Goal: Task Accomplishment & Management: Manage account settings

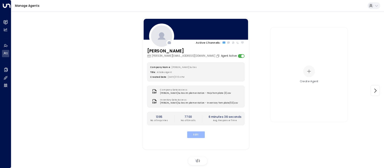
click at [198, 133] on button "Edit" at bounding box center [196, 134] width 18 height 7
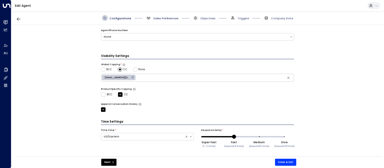
click at [157, 18] on span "Sales Preferences" at bounding box center [165, 19] width 25 height 4
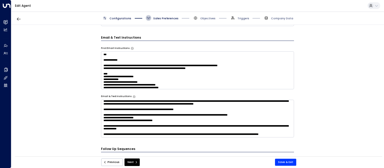
scroll to position [456, 0]
click at [169, 122] on textarea at bounding box center [197, 119] width 193 height 38
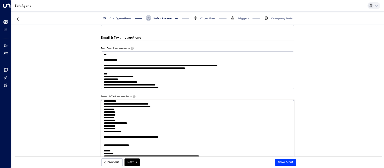
scroll to position [228, 0]
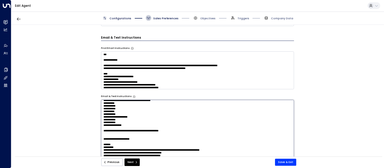
click at [230, 132] on textarea at bounding box center [197, 153] width 193 height 106
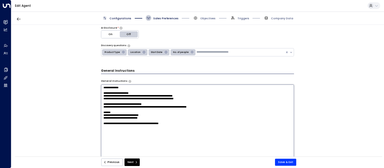
scroll to position [87, 0]
click at [163, 102] on textarea "**********" at bounding box center [197, 137] width 193 height 106
click at [183, 103] on textarea "**********" at bounding box center [197, 137] width 193 height 106
click at [195, 104] on textarea "**********" at bounding box center [197, 137] width 193 height 106
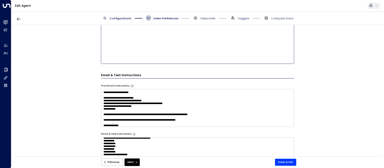
scroll to position [251, 0]
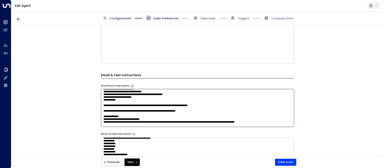
click at [169, 104] on textarea at bounding box center [197, 108] width 193 height 38
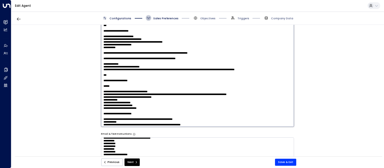
scroll to position [228, 0]
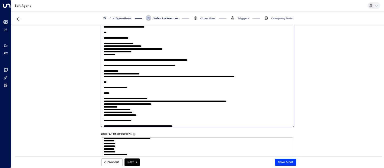
click at [175, 56] on textarea at bounding box center [197, 74] width 193 height 106
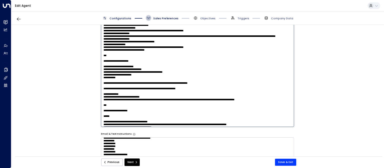
click at [206, 75] on textarea at bounding box center [197, 74] width 193 height 106
click at [130, 70] on textarea at bounding box center [197, 74] width 193 height 106
drag, startPoint x: 208, startPoint y: 76, endPoint x: 95, endPoint y: 72, distance: 113.1
click at [101, 72] on textarea at bounding box center [197, 74] width 193 height 106
click at [208, 75] on textarea at bounding box center [197, 74] width 193 height 106
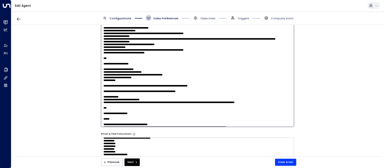
paste textarea "**********"
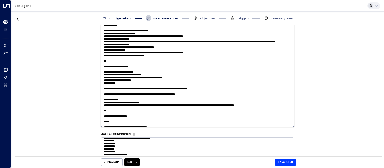
click at [106, 80] on textarea at bounding box center [197, 74] width 193 height 106
click at [143, 80] on textarea at bounding box center [197, 74] width 193 height 106
click at [172, 84] on textarea at bounding box center [197, 74] width 193 height 106
drag, startPoint x: 172, startPoint y: 84, endPoint x: 187, endPoint y: 84, distance: 15.0
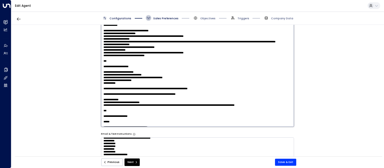
click at [173, 84] on textarea at bounding box center [197, 74] width 193 height 106
drag, startPoint x: 173, startPoint y: 84, endPoint x: 115, endPoint y: 84, distance: 58.5
click at [115, 84] on textarea at bounding box center [197, 74] width 193 height 106
type textarea "**********"
click at [192, 91] on textarea at bounding box center [197, 74] width 193 height 106
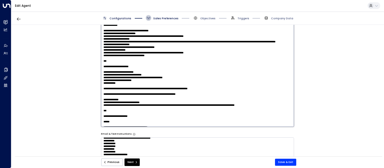
click at [195, 89] on textarea at bounding box center [197, 74] width 193 height 106
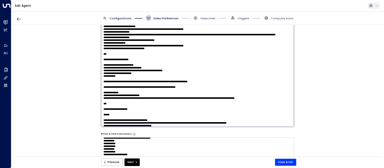
scroll to position [182, 0]
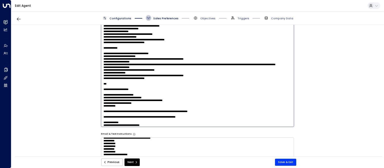
click at [161, 82] on textarea at bounding box center [197, 74] width 193 height 106
click at [166, 90] on textarea at bounding box center [197, 74] width 193 height 106
click at [166, 96] on textarea at bounding box center [197, 74] width 193 height 106
click at [183, 110] on textarea at bounding box center [197, 74] width 193 height 106
click at [162, 80] on textarea at bounding box center [197, 74] width 193 height 106
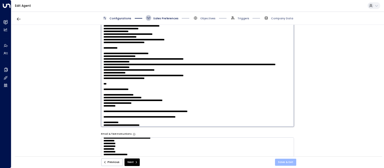
click at [285, 163] on button "Save & Exit" at bounding box center [285, 161] width 21 height 7
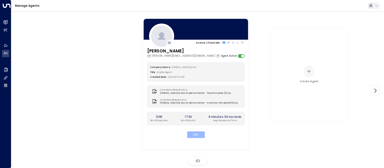
click at [201, 133] on button "Edit" at bounding box center [196, 134] width 18 height 7
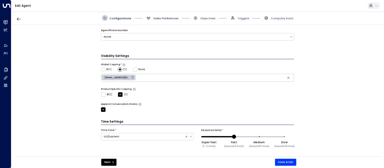
click at [162, 17] on span "Sales Preferences" at bounding box center [165, 19] width 25 height 4
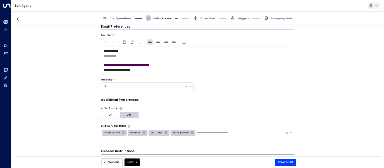
scroll to position [6, 0]
click at [164, 19] on span "Sales Preferences" at bounding box center [165, 19] width 25 height 4
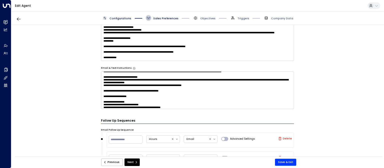
scroll to position [191, 0]
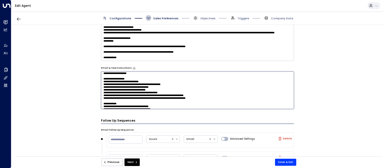
click at [277, 89] on textarea at bounding box center [197, 90] width 193 height 38
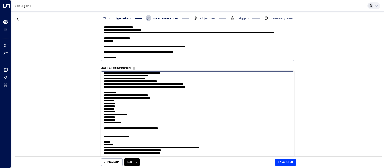
scroll to position [214, 0]
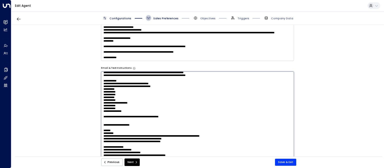
click at [196, 100] on textarea at bounding box center [197, 124] width 193 height 106
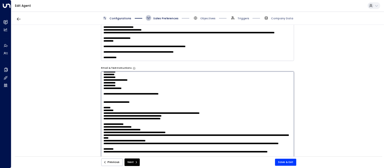
click at [228, 116] on textarea at bounding box center [197, 124] width 193 height 106
click at [196, 111] on textarea at bounding box center [197, 124] width 193 height 106
click at [111, 106] on textarea at bounding box center [197, 124] width 193 height 106
click at [140, 107] on textarea at bounding box center [197, 124] width 193 height 106
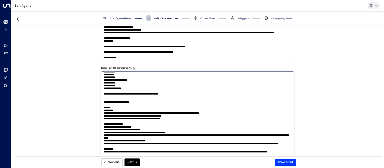
click at [137, 107] on textarea at bounding box center [197, 124] width 193 height 106
click at [129, 107] on textarea at bounding box center [197, 124] width 193 height 106
click at [113, 107] on textarea at bounding box center [197, 124] width 193 height 106
drag, startPoint x: 139, startPoint y: 107, endPoint x: 106, endPoint y: 107, distance: 32.3
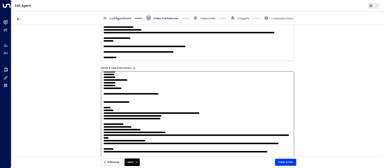
click at [106, 107] on textarea at bounding box center [197, 124] width 193 height 106
click at [207, 109] on textarea at bounding box center [197, 124] width 193 height 106
click at [284, 107] on textarea at bounding box center [197, 124] width 193 height 106
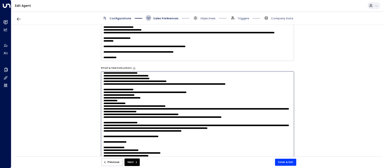
scroll to position [145, 0]
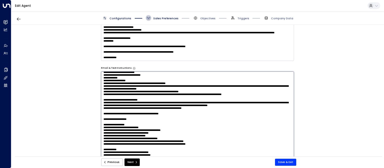
click at [266, 135] on textarea at bounding box center [197, 124] width 193 height 106
click at [164, 123] on textarea at bounding box center [197, 124] width 193 height 106
click at [276, 137] on textarea at bounding box center [197, 124] width 193 height 106
click at [272, 136] on textarea at bounding box center [197, 124] width 193 height 106
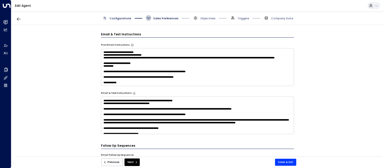
scroll to position [306, 0]
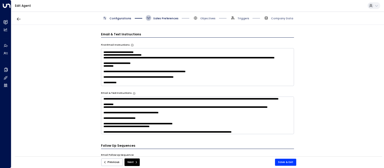
click at [213, 129] on textarea at bounding box center [197, 115] width 193 height 38
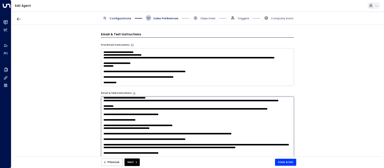
scroll to position [329, 0]
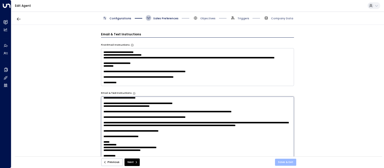
type textarea "**********"
click at [288, 162] on button "Save & Exit" at bounding box center [285, 161] width 21 height 7
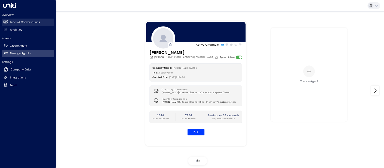
click at [14, 21] on h2 "Leads & Conversations" at bounding box center [25, 22] width 30 height 4
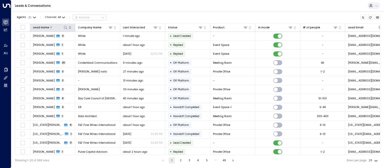
click at [66, 26] on icon at bounding box center [65, 27] width 3 height 3
click at [72, 41] on input "text" at bounding box center [66, 42] width 52 height 8
type input "*******"
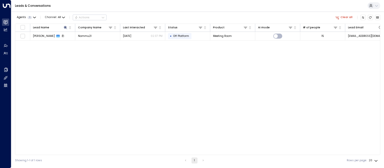
click at [198, 13] on div "Agents 1 Channel: All Actions Clear all" at bounding box center [197, 17] width 365 height 9
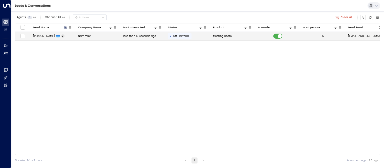
click at [43, 36] on span "[PERSON_NAME]" at bounding box center [44, 36] width 22 height 4
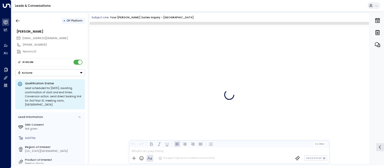
scroll to position [495, 0]
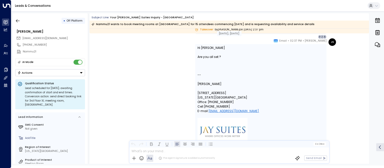
click at [49, 73] on button "Actions" at bounding box center [50, 72] width 70 height 7
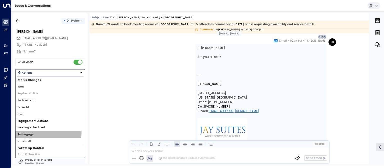
click at [37, 132] on li "Re-engage" at bounding box center [50, 134] width 69 height 7
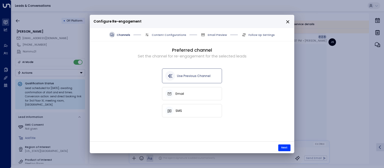
click at [289, 21] on icon "close" at bounding box center [288, 22] width 5 height 5
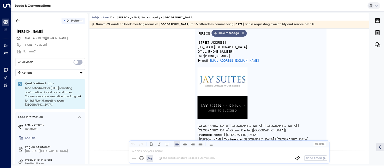
scroll to position [508, 0]
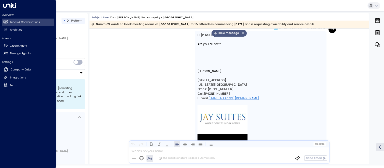
click at [6, 6] on icon at bounding box center [9, 5] width 13 height 5
click at [17, 23] on h2 "Leads & Conversations" at bounding box center [25, 22] width 30 height 4
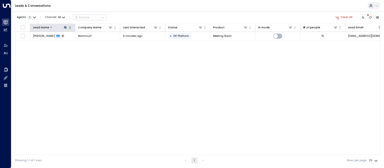
click at [67, 27] on icon at bounding box center [66, 28] width 4 height 4
click at [68, 44] on input "*******" at bounding box center [62, 42] width 45 height 8
click at [67, 44] on input "*******" at bounding box center [62, 42] width 45 height 8
type input "******"
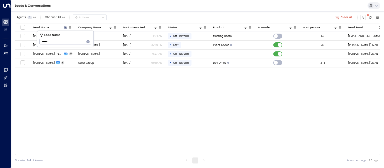
click at [156, 6] on div "Leads & Conversations" at bounding box center [197, 6] width 373 height 12
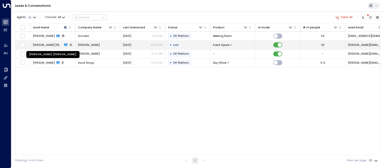
click at [53, 45] on span "[PERSON_NAME] [PERSON_NAME]" at bounding box center [48, 45] width 30 height 4
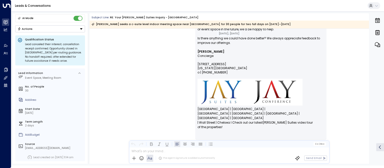
scroll to position [42, 0]
click at [45, 28] on button "Actions" at bounding box center [50, 28] width 70 height 7
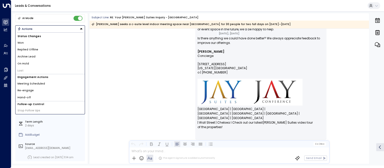
click at [28, 88] on li "Re-engage" at bounding box center [50, 90] width 69 height 7
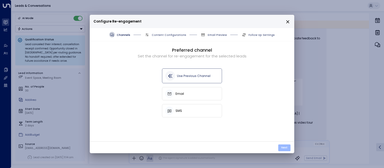
click at [289, 148] on button "Next" at bounding box center [284, 147] width 12 height 7
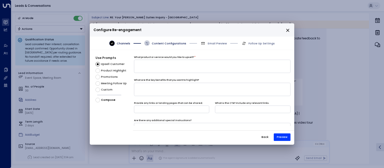
click at [105, 89] on span "Custom" at bounding box center [107, 90] width 12 height 4
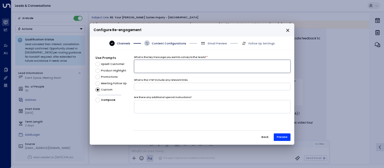
click at [183, 71] on textarea at bounding box center [212, 66] width 157 height 13
paste textarea "**********"
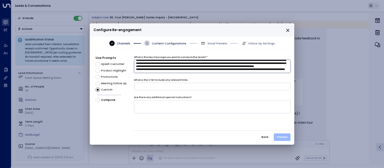
type textarea "**********"
click at [280, 138] on button "Preview" at bounding box center [282, 137] width 17 height 8
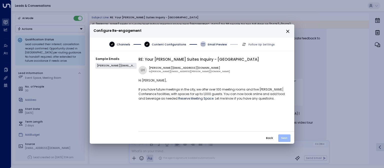
click at [287, 138] on button "Next" at bounding box center [284, 138] width 12 height 8
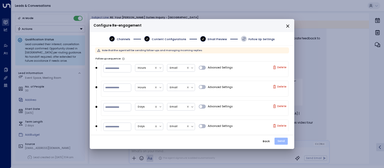
click at [282, 138] on button "Send" at bounding box center [281, 140] width 13 height 7
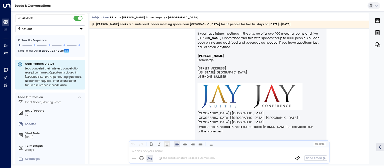
scroll to position [1, 0]
click at [183, 155] on div "The agent signature is added automatically" at bounding box center [174, 157] width 84 height 7
click at [188, 152] on div at bounding box center [229, 149] width 200 height 7
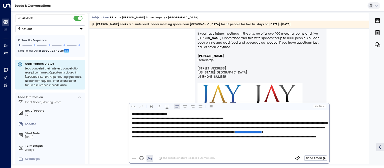
click at [185, 115] on p "**********" at bounding box center [231, 114] width 198 height 5
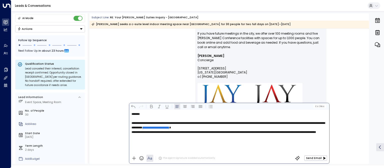
click at [256, 126] on p "**********" at bounding box center [231, 125] width 198 height 9
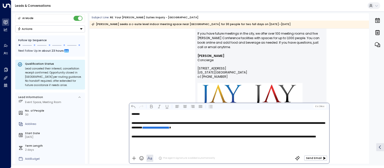
click at [172, 139] on p "**********" at bounding box center [231, 136] width 198 height 5
click at [318, 158] on button "Send Email" at bounding box center [315, 157] width 23 height 5
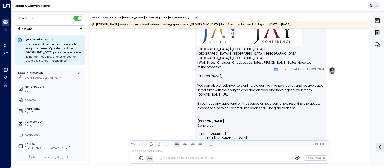
scroll to position [1282, 0]
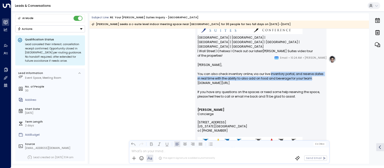
drag, startPoint x: 268, startPoint y: 74, endPoint x: 307, endPoint y: 77, distance: 39.6
click at [307, 77] on span "You can also check inventory online, via our live inventory portal, and reserve…" at bounding box center [261, 76] width 127 height 9
copy span "inventory portal, and reserve dates in real time with the ability to also add o…"
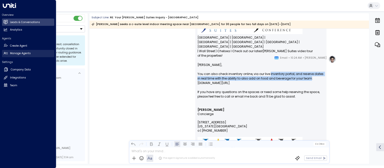
click at [23, 52] on h2 "Manage Agents" at bounding box center [20, 53] width 21 height 4
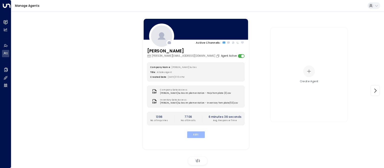
click at [191, 134] on button "Edit" at bounding box center [196, 134] width 18 height 7
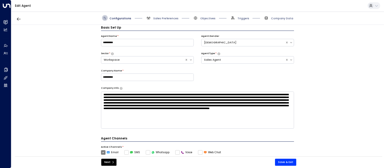
scroll to position [6, 0]
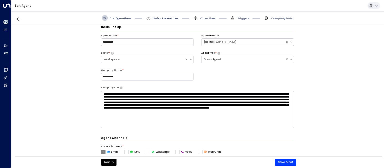
click at [163, 19] on span "Sales Preferences" at bounding box center [165, 19] width 25 height 4
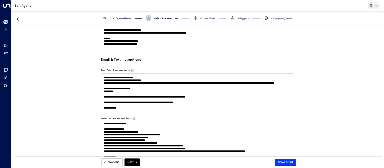
scroll to position [456, 0]
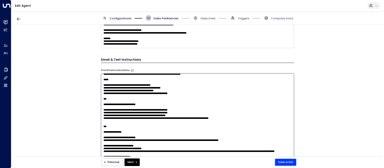
click at [209, 92] on textarea at bounding box center [197, 126] width 193 height 106
paste textarea "**********"
type textarea "**********"
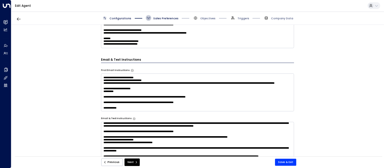
click at [199, 140] on textarea at bounding box center [197, 141] width 193 height 38
click at [127, 139] on textarea at bounding box center [197, 141] width 193 height 38
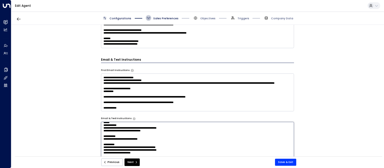
type textarea "**********"
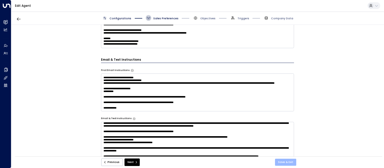
click at [284, 162] on button "Save & Exit" at bounding box center [285, 161] width 21 height 7
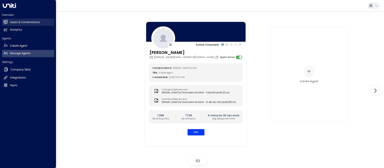
click at [12, 22] on h2 "Leads & Conversations" at bounding box center [25, 22] width 30 height 4
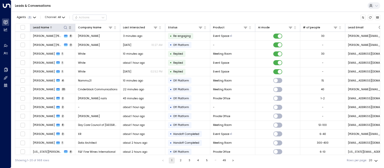
click at [64, 25] on button at bounding box center [65, 27] width 5 height 5
type input "******"
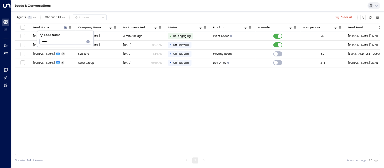
click at [202, 16] on div "Agents 1 Channel: All Actions Clear all" at bounding box center [197, 17] width 365 height 9
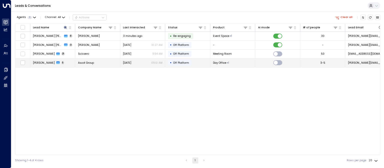
click at [54, 64] on span "[PERSON_NAME]" at bounding box center [44, 63] width 22 height 4
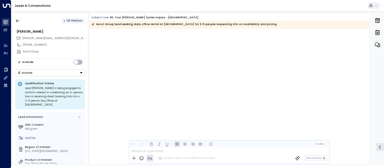
scroll to position [1051, 0]
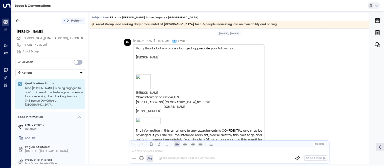
click at [71, 71] on button "Actions" at bounding box center [50, 72] width 70 height 7
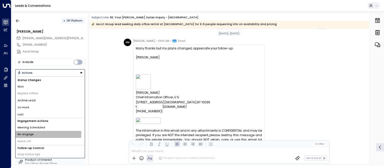
click at [32, 133] on span "Re-engage" at bounding box center [26, 134] width 16 height 4
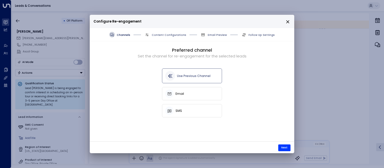
click at [196, 86] on div "Use Previous Channel Email SMS" at bounding box center [192, 92] width 205 height 49
click at [207, 79] on div "Use Previous Channel" at bounding box center [192, 76] width 54 height 10
click at [282, 148] on button "Next" at bounding box center [284, 147] width 12 height 7
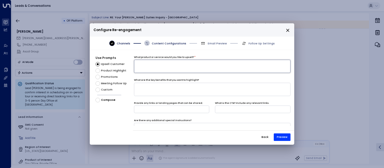
click at [201, 71] on textarea at bounding box center [212, 66] width 157 height 13
click at [101, 87] on div "Upsell Customer Product Highlight Promotions Meeting Follow Up Custom Compose" at bounding box center [115, 82] width 38 height 40
click at [105, 89] on span "Custom" at bounding box center [107, 90] width 12 height 4
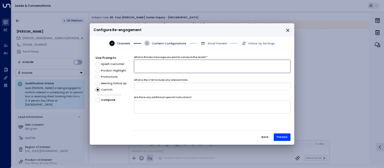
click at [169, 63] on textarea at bounding box center [212, 66] width 157 height 13
type textarea "*********"
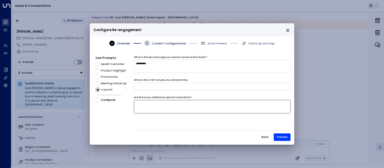
click at [165, 109] on textarea at bounding box center [212, 106] width 157 height 13
type textarea "**********"
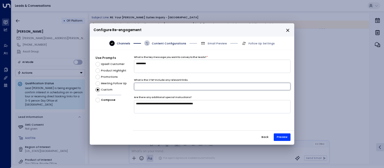
click at [200, 86] on input at bounding box center [212, 87] width 157 height 8
paste input "**********"
type input "**********"
click at [282, 137] on button "Preview" at bounding box center [282, 137] width 17 height 8
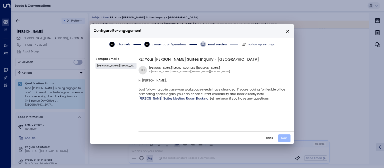
click at [284, 137] on button "Next" at bounding box center [284, 138] width 12 height 8
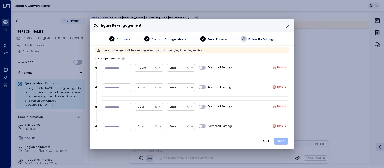
click at [279, 141] on button "Send" at bounding box center [281, 140] width 13 height 7
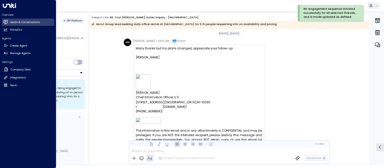
click at [8, 4] on icon at bounding box center [9, 5] width 13 height 5
click at [10, 22] on link "Leads & Conversations Leads & Conversations" at bounding box center [28, 22] width 52 height 7
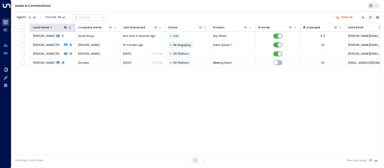
click at [66, 28] on icon at bounding box center [66, 28] width 4 height 4
click at [87, 42] on icon "button" at bounding box center [88, 41] width 3 height 3
click at [129, 96] on div "Lead Name Company Name Last Interacted Status Product AI mode # of people Lead …" at bounding box center [197, 89] width 365 height 131
